Goal: Task Accomplishment & Management: Manage account settings

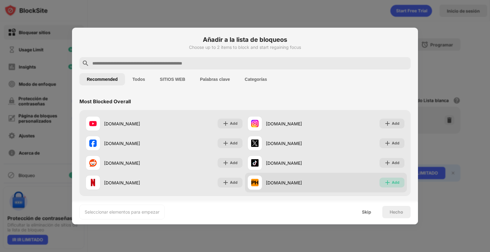
click at [386, 184] on img at bounding box center [387, 183] width 6 height 6
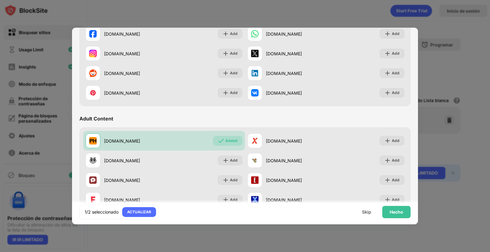
scroll to position [215, 0]
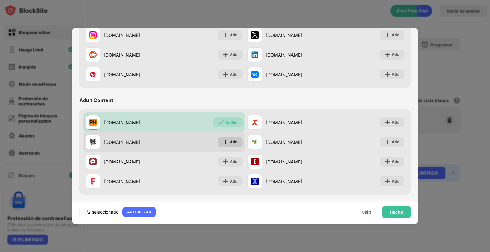
click at [240, 143] on div "Add" at bounding box center [229, 142] width 25 height 10
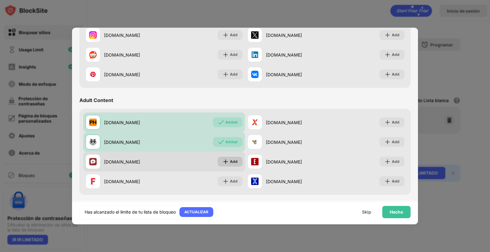
click at [230, 161] on div "Add" at bounding box center [234, 162] width 8 height 6
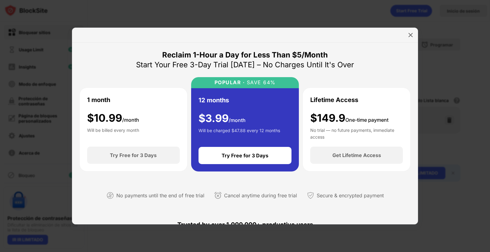
drag, startPoint x: 415, startPoint y: 30, endPoint x: 411, endPoint y: 31, distance: 4.7
click at [414, 31] on div "Reclaim 1-Hour a Day for Less Than $5/Month Start Your Free 3-Day Trial [DATE] …" at bounding box center [245, 126] width 346 height 197
drag, startPoint x: 410, startPoint y: 31, endPoint x: 403, endPoint y: 37, distance: 9.0
click at [410, 32] on div at bounding box center [410, 35] width 10 height 10
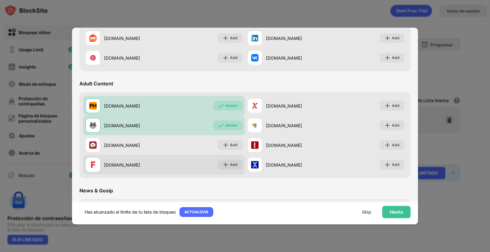
scroll to position [246, 0]
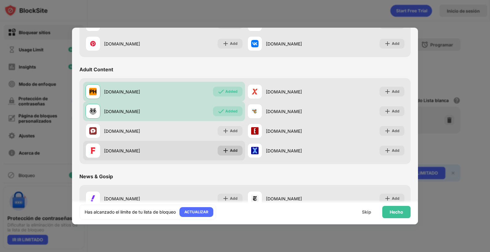
click at [231, 153] on div "Add" at bounding box center [234, 151] width 8 height 6
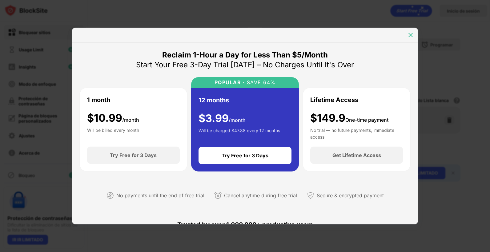
click at [407, 38] on div at bounding box center [410, 35] width 10 height 10
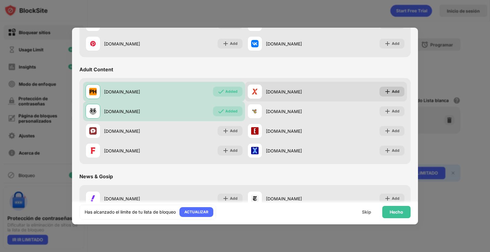
click at [391, 91] on div "Add" at bounding box center [395, 92] width 8 height 6
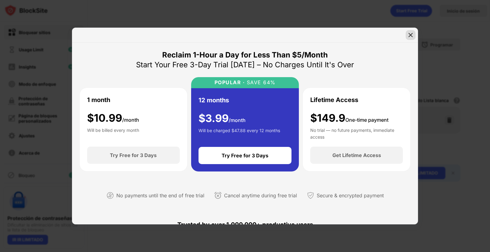
click at [409, 38] on div at bounding box center [410, 35] width 10 height 10
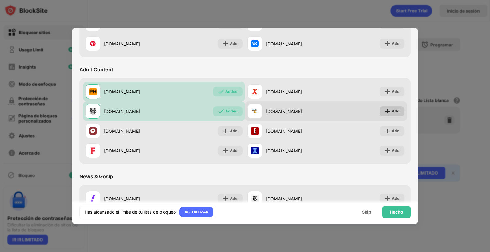
click at [391, 110] on div "Add" at bounding box center [395, 111] width 8 height 6
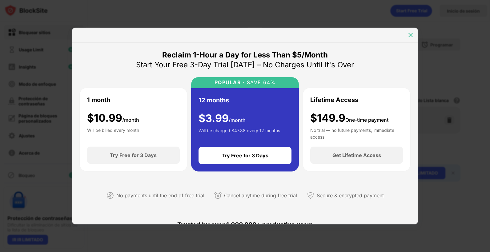
drag, startPoint x: 412, startPoint y: 32, endPoint x: 391, endPoint y: 57, distance: 31.9
click at [411, 32] on img at bounding box center [410, 35] width 6 height 6
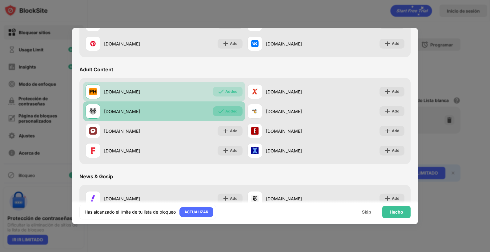
click at [228, 110] on div "Added" at bounding box center [231, 111] width 12 height 6
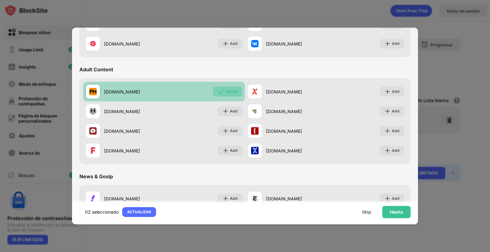
click at [231, 88] on div "Added" at bounding box center [228, 92] width 30 height 10
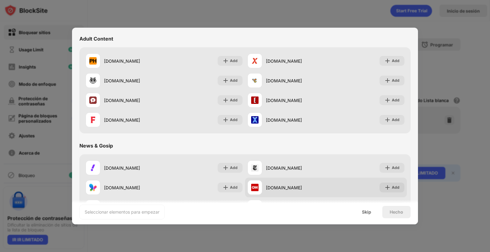
scroll to position [246, 0]
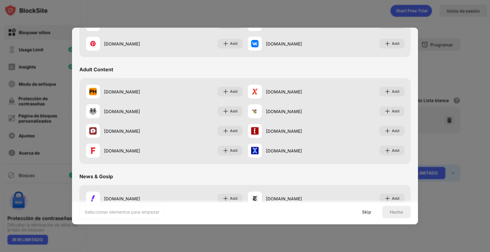
click at [105, 69] on div "Adult Content" at bounding box center [96, 69] width 34 height 6
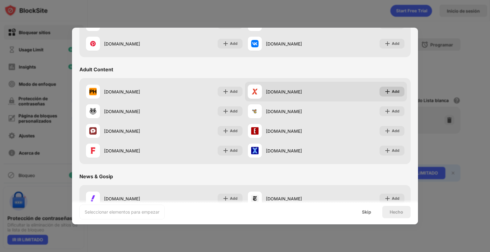
click at [391, 89] on div "Add" at bounding box center [395, 92] width 8 height 6
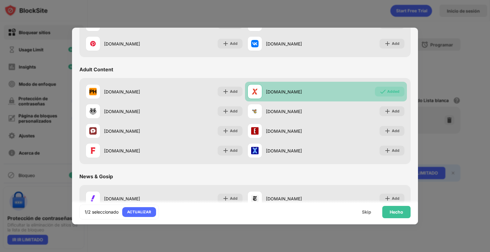
click at [388, 90] on div "Added" at bounding box center [393, 92] width 12 height 6
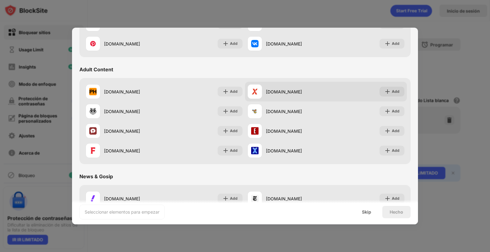
click at [386, 93] on img at bounding box center [387, 92] width 6 height 6
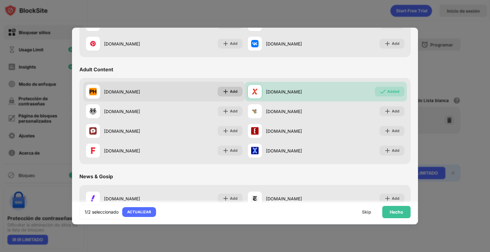
click at [227, 91] on div "Add" at bounding box center [229, 92] width 25 height 10
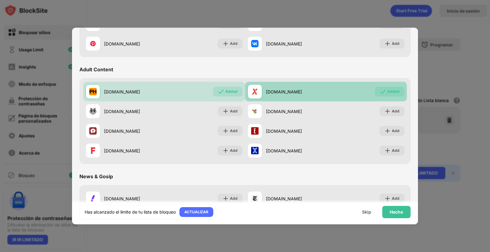
drag, startPoint x: 387, startPoint y: 93, endPoint x: 301, endPoint y: 96, distance: 85.8
click at [387, 93] on div "Added" at bounding box center [393, 92] width 12 height 6
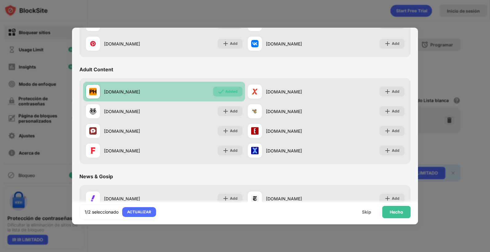
click at [220, 91] on img at bounding box center [221, 92] width 6 height 6
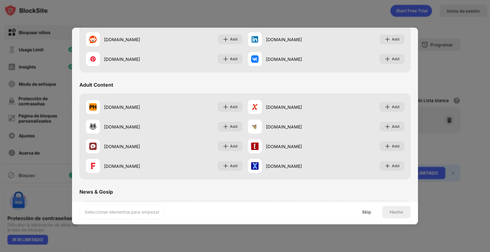
scroll to position [277, 0]
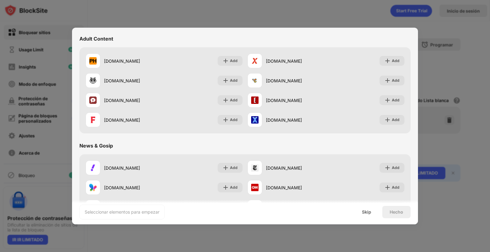
drag, startPoint x: 399, startPoint y: 15, endPoint x: 345, endPoint y: 31, distance: 56.2
click at [398, 15] on div at bounding box center [245, 126] width 490 height 252
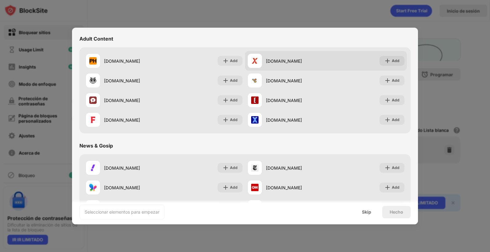
scroll to position [0, 0]
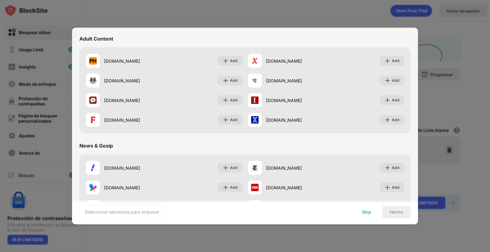
click at [363, 212] on div "Skip" at bounding box center [366, 212] width 9 height 5
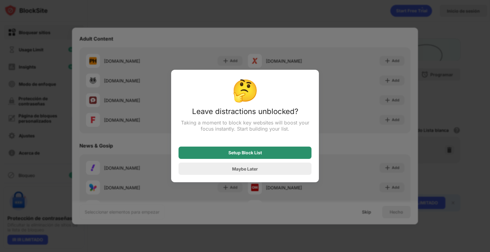
click at [249, 152] on div "Setup Block List" at bounding box center [245, 152] width 34 height 5
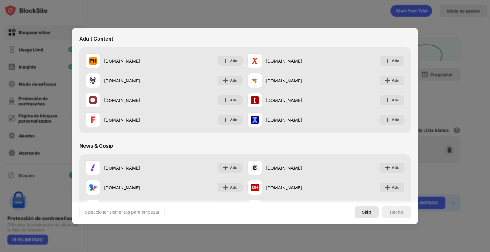
click at [362, 214] on div "Skip" at bounding box center [366, 212] width 9 height 5
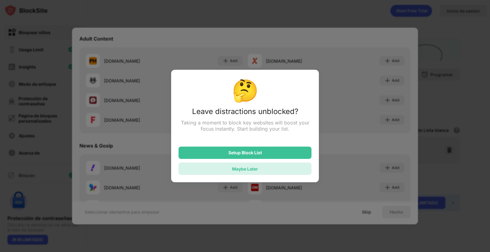
click at [234, 165] on div "Maybe Later" at bounding box center [244, 169] width 133 height 12
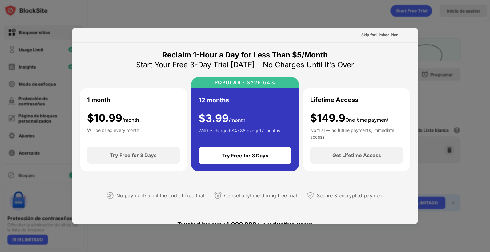
click at [442, 40] on div at bounding box center [245, 126] width 490 height 252
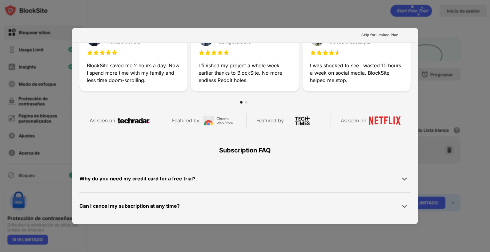
scroll to position [300, 0]
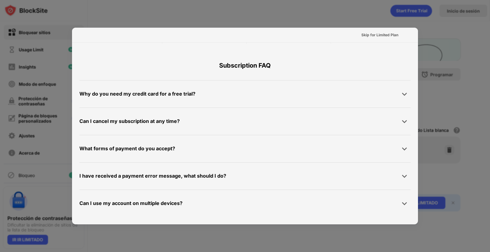
drag, startPoint x: 477, startPoint y: 156, endPoint x: 464, endPoint y: 148, distance: 15.4
click at [477, 156] on div at bounding box center [245, 126] width 490 height 252
click at [392, 33] on div "Skip for Limited Plan" at bounding box center [379, 35] width 37 height 6
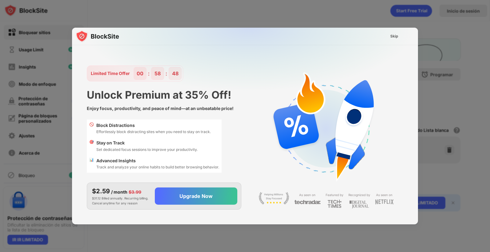
scroll to position [0, 0]
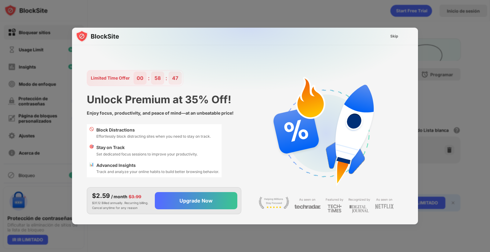
drag, startPoint x: 169, startPoint y: 29, endPoint x: 130, endPoint y: 62, distance: 51.2
drag, startPoint x: 147, startPoint y: 52, endPoint x: 177, endPoint y: 55, distance: 30.3
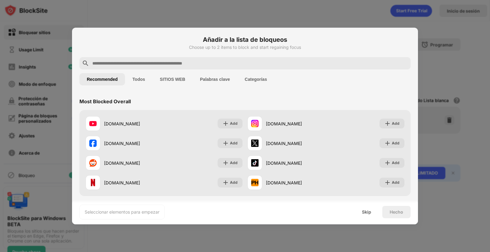
click at [139, 83] on button "Todos" at bounding box center [138, 79] width 27 height 12
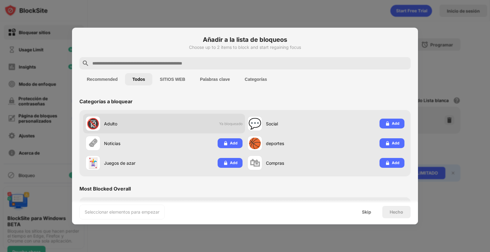
click at [144, 127] on div "🔞 Adulto" at bounding box center [124, 123] width 78 height 15
click at [128, 117] on div "🔞 Adulto" at bounding box center [124, 123] width 78 height 15
click at [198, 122] on div "🔞 Adulto Ya bloqueado" at bounding box center [164, 124] width 162 height 20
click at [168, 130] on div "🔞 Adulto Ya bloqueado" at bounding box center [164, 124] width 162 height 20
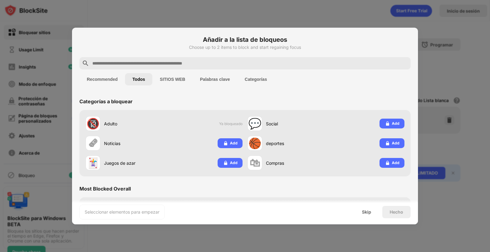
click at [170, 76] on button "SITIOS WEB" at bounding box center [172, 79] width 40 height 12
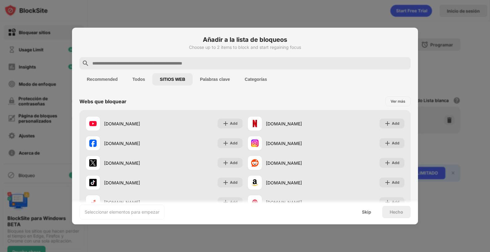
click at [220, 91] on div "Añadir a la lista de bloqueos Choose up to 2 items to block and start regaining…" at bounding box center [245, 186] width 346 height 316
click at [222, 84] on button "Palabras clave" at bounding box center [214, 79] width 45 height 12
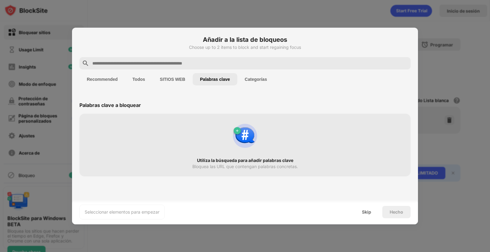
drag, startPoint x: 260, startPoint y: 86, endPoint x: 257, endPoint y: 82, distance: 4.6
click at [259, 86] on div "Recommended Todos SITIOS WEB Palabras clave Categorías" at bounding box center [244, 79] width 331 height 20
click at [256, 82] on button "Categorías" at bounding box center [255, 79] width 37 height 12
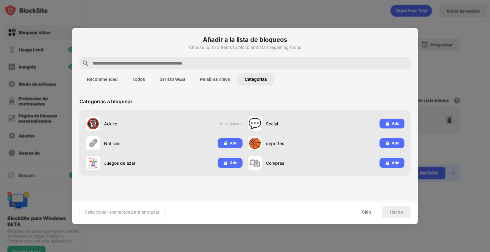
click at [116, 82] on button "Recommended" at bounding box center [102, 79] width 46 height 12
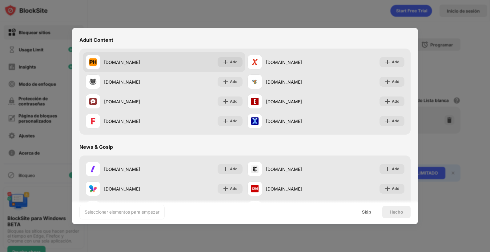
scroll to position [277, 0]
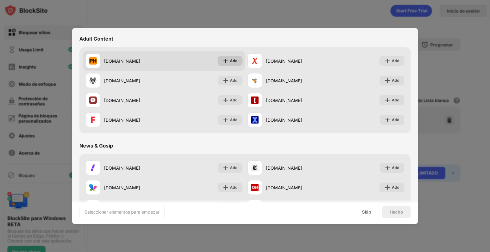
drag, startPoint x: 229, startPoint y: 62, endPoint x: 234, endPoint y: 64, distance: 5.9
click at [230, 62] on div "Add" at bounding box center [234, 61] width 8 height 6
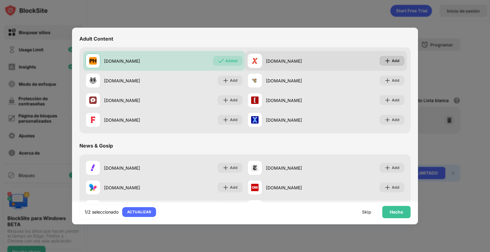
drag, startPoint x: 383, startPoint y: 64, endPoint x: 385, endPoint y: 61, distance: 3.3
click at [384, 63] on img at bounding box center [387, 61] width 6 height 6
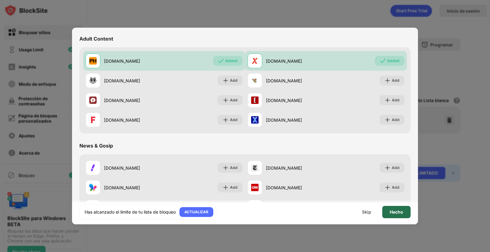
click at [397, 214] on div "Hecho" at bounding box center [396, 212] width 14 height 5
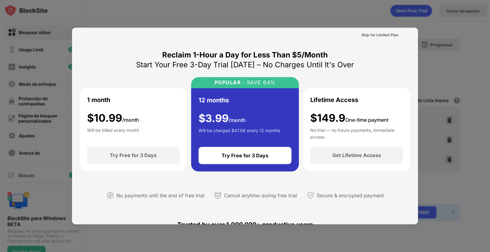
click at [481, 114] on div at bounding box center [245, 126] width 490 height 252
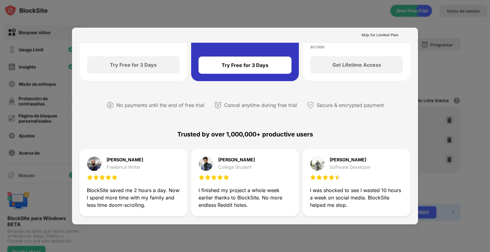
scroll to position [154, 0]
